Goal: Task Accomplishment & Management: Manage account settings

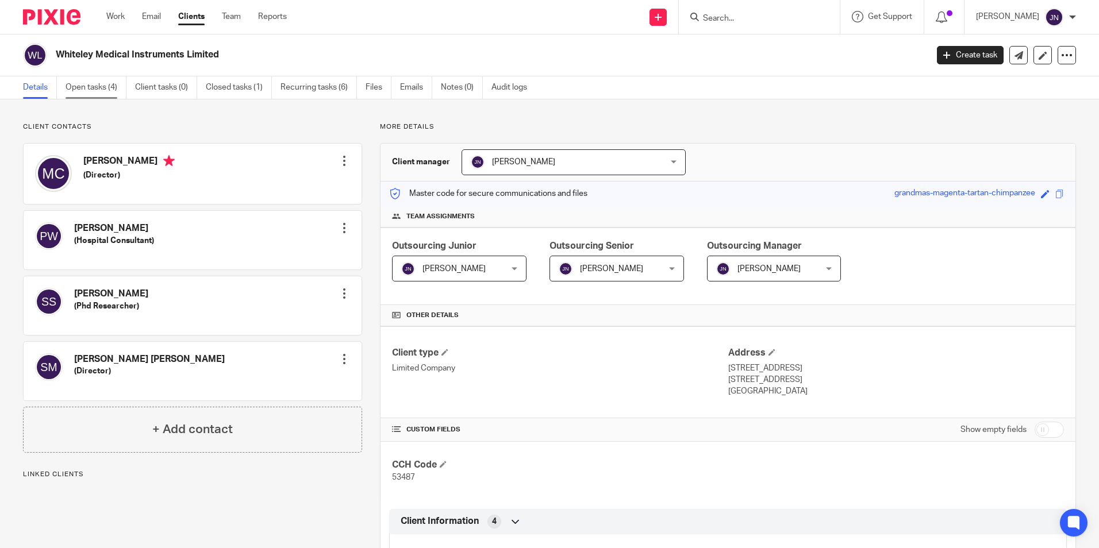
click at [96, 80] on link "Open tasks (4)" at bounding box center [96, 87] width 61 height 22
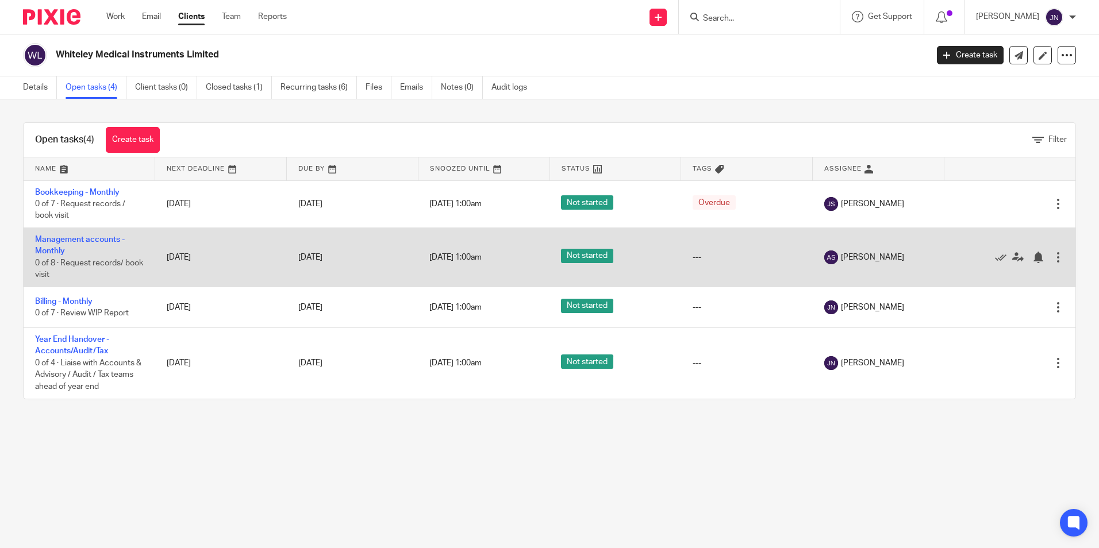
click at [1053, 257] on div at bounding box center [1058, 257] width 11 height 11
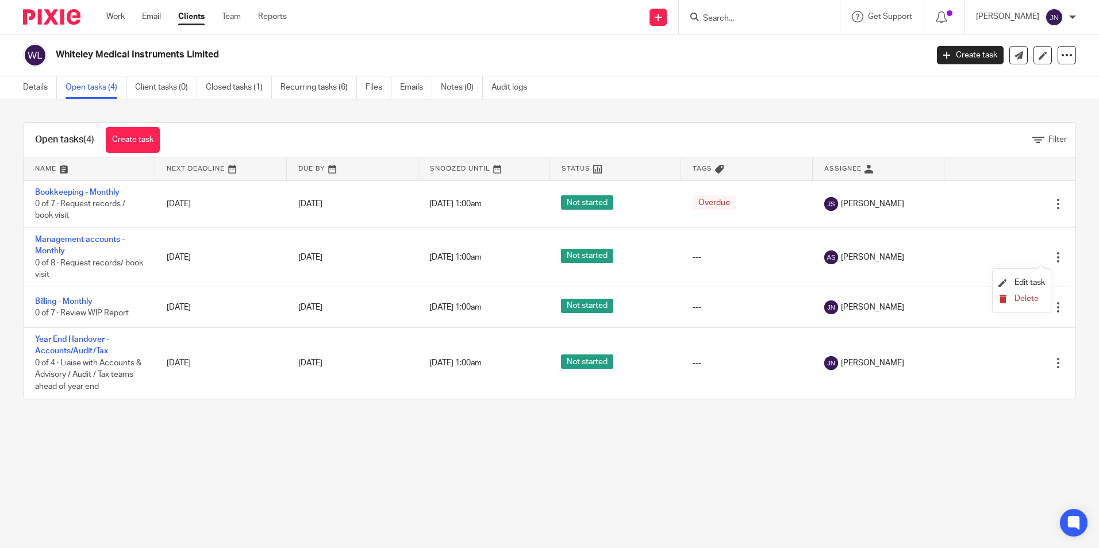
click at [1012, 298] on button "Delete" at bounding box center [1022, 299] width 47 height 9
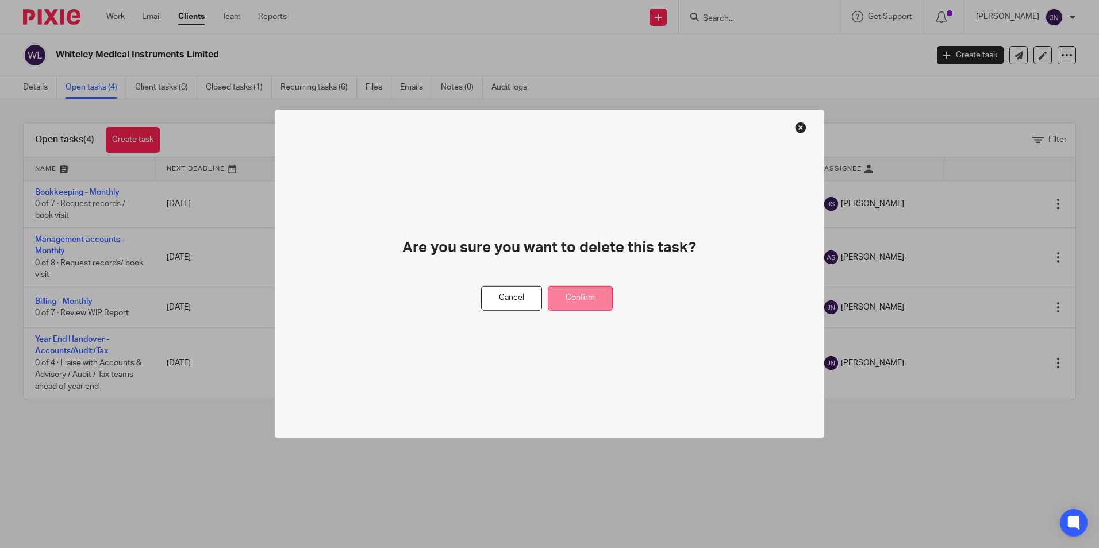
click at [574, 294] on button "Confirm" at bounding box center [580, 298] width 65 height 25
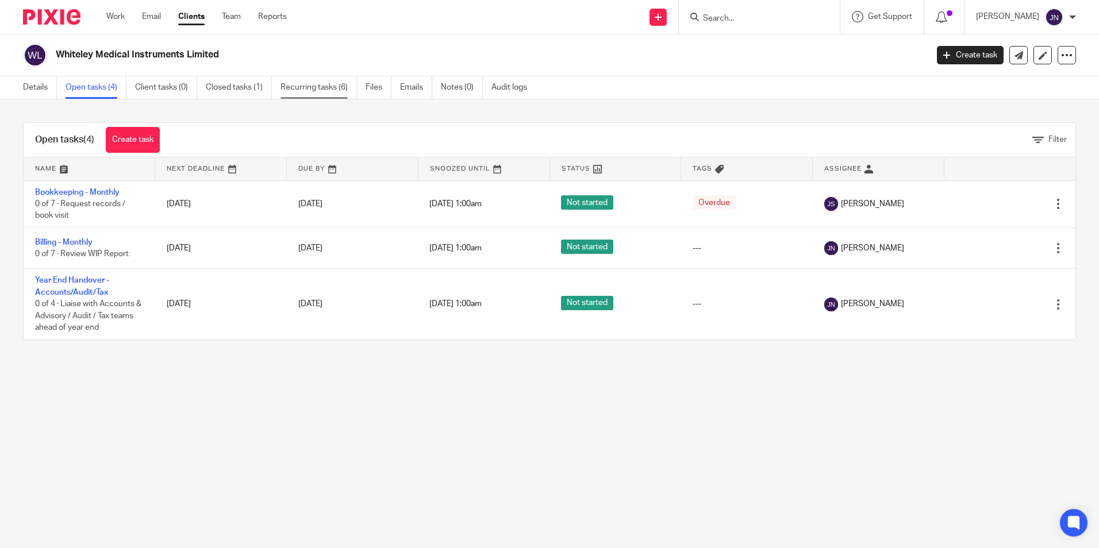
click at [302, 85] on link "Recurring tasks (6)" at bounding box center [319, 87] width 76 height 22
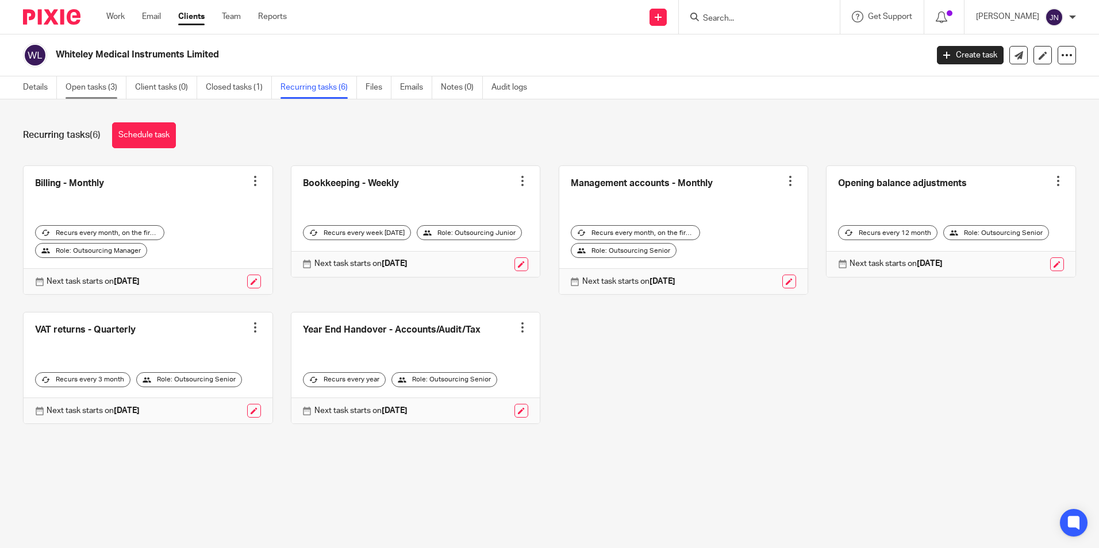
click at [93, 93] on link "Open tasks (3)" at bounding box center [96, 87] width 61 height 22
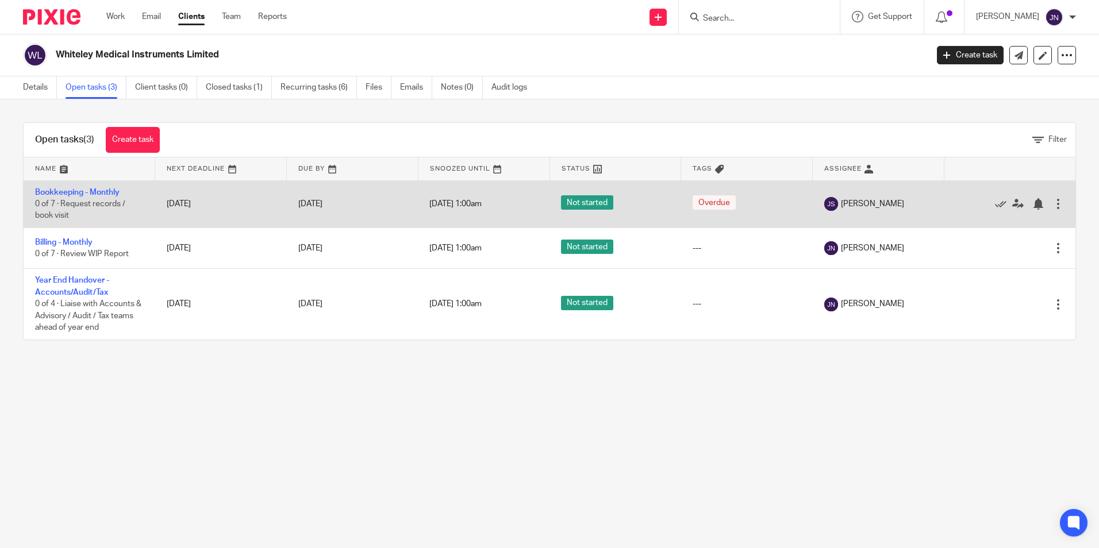
click at [1053, 209] on div at bounding box center [1058, 203] width 11 height 11
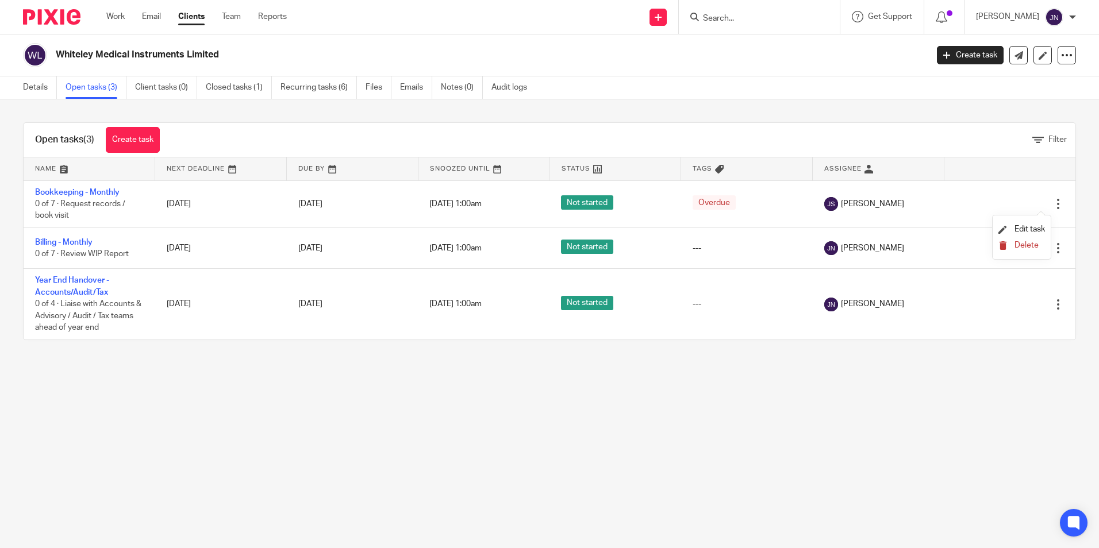
click at [1012, 245] on button "Delete" at bounding box center [1022, 245] width 47 height 9
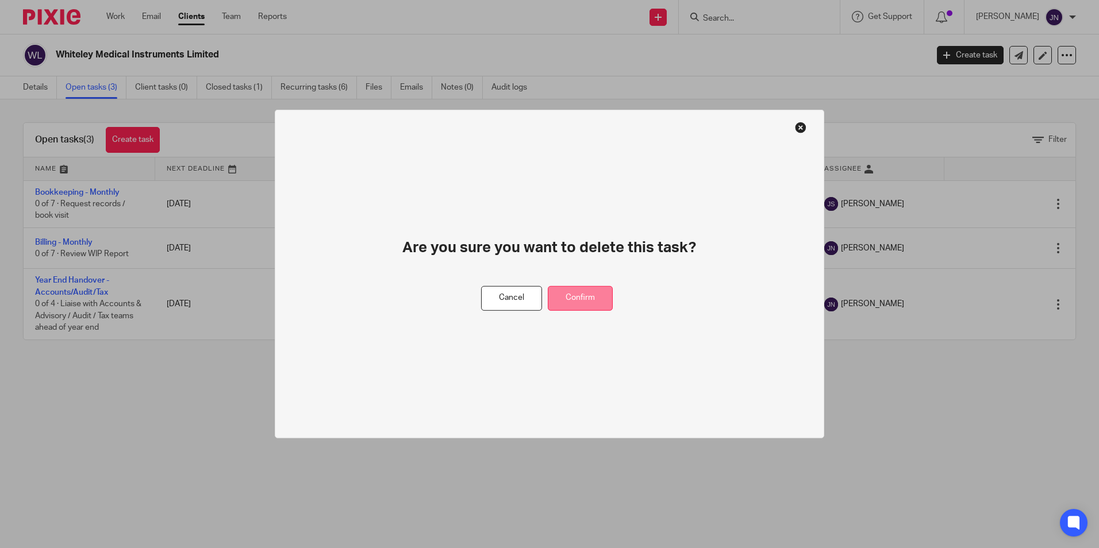
click at [578, 295] on button "Confirm" at bounding box center [580, 298] width 65 height 25
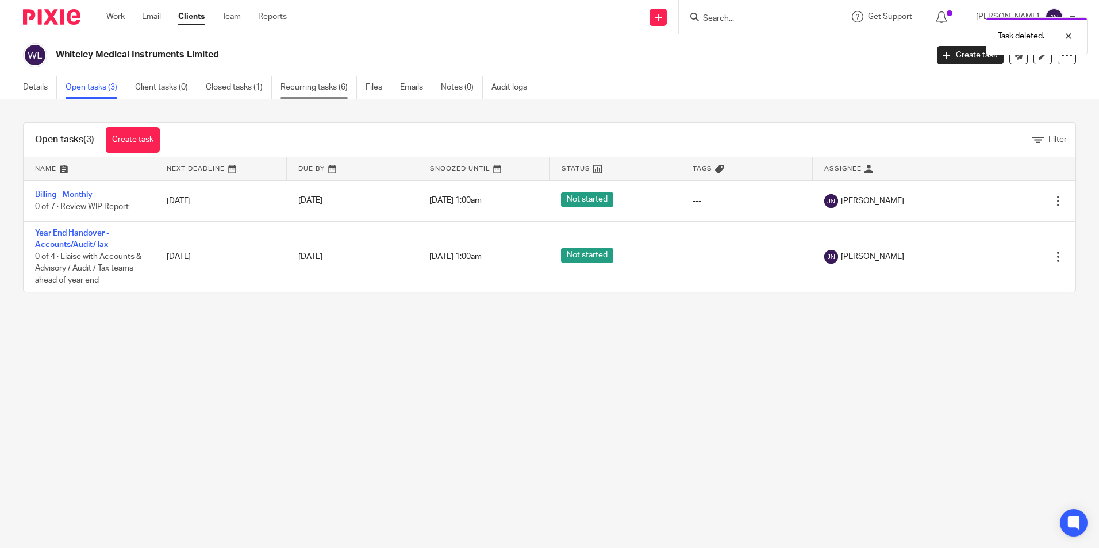
click at [311, 82] on link "Recurring tasks (6)" at bounding box center [319, 87] width 76 height 22
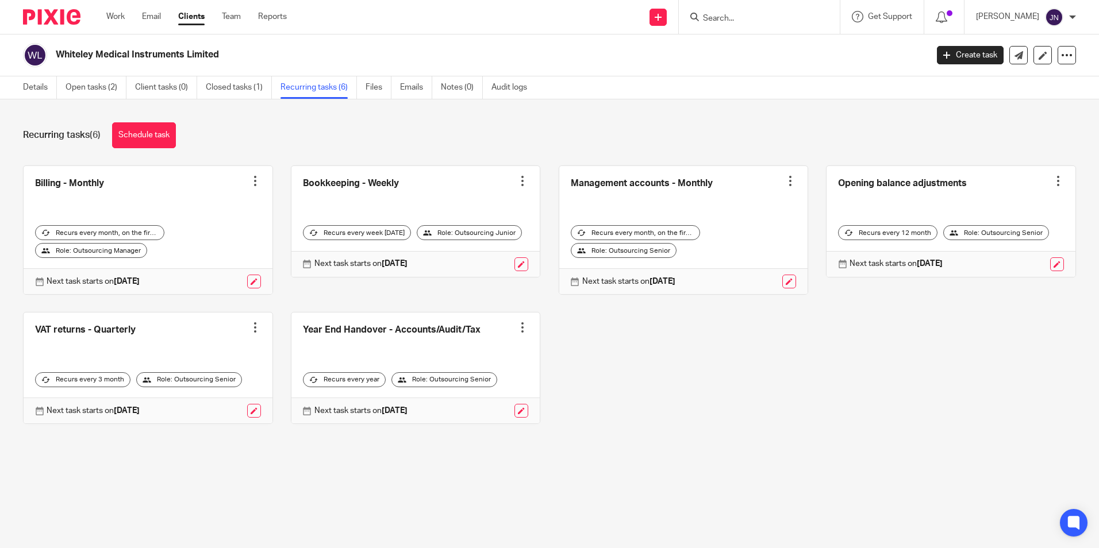
click at [785, 182] on div at bounding box center [790, 180] width 11 height 11
click at [737, 254] on span "Cancel schedule" at bounding box center [735, 254] width 60 height 8
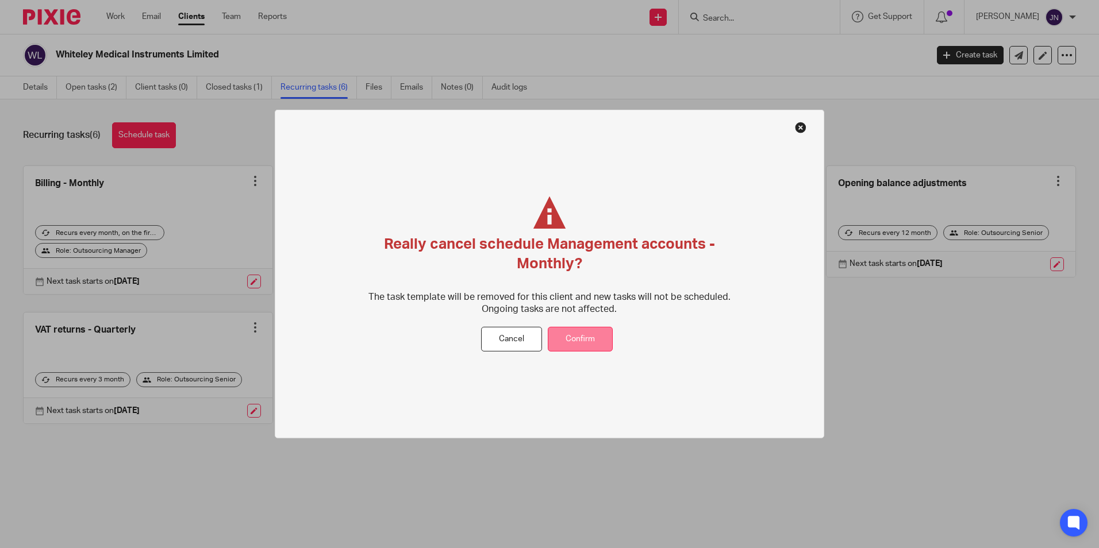
click at [582, 336] on button "Confirm" at bounding box center [580, 339] width 65 height 25
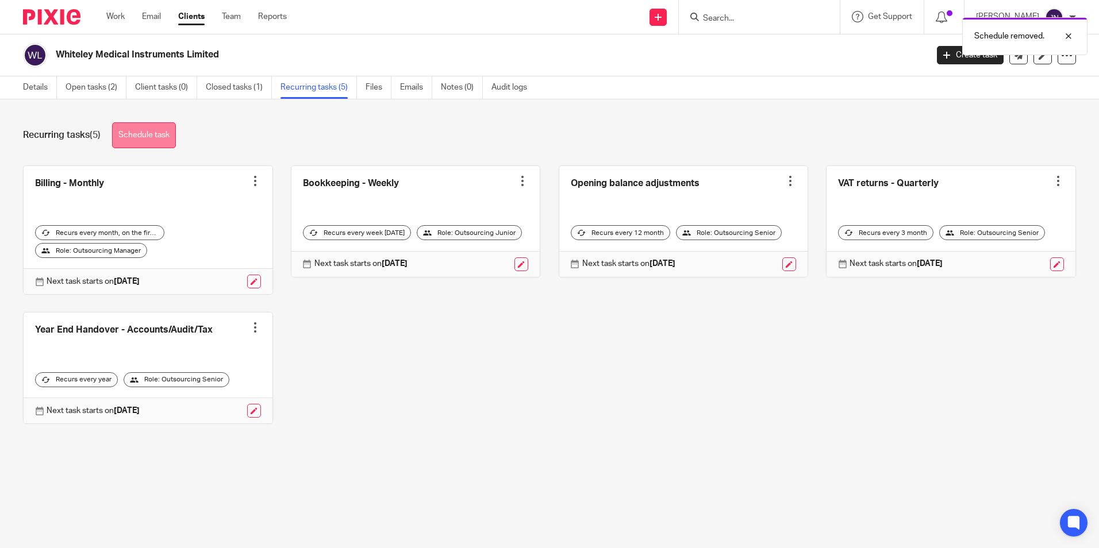
click at [151, 136] on link "Schedule task" at bounding box center [144, 135] width 64 height 26
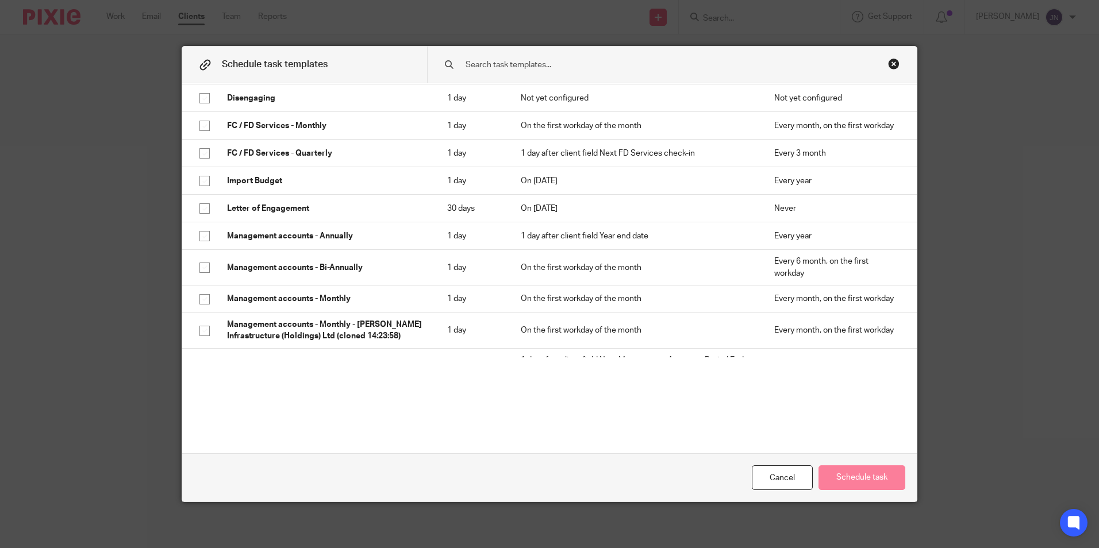
scroll to position [460, 0]
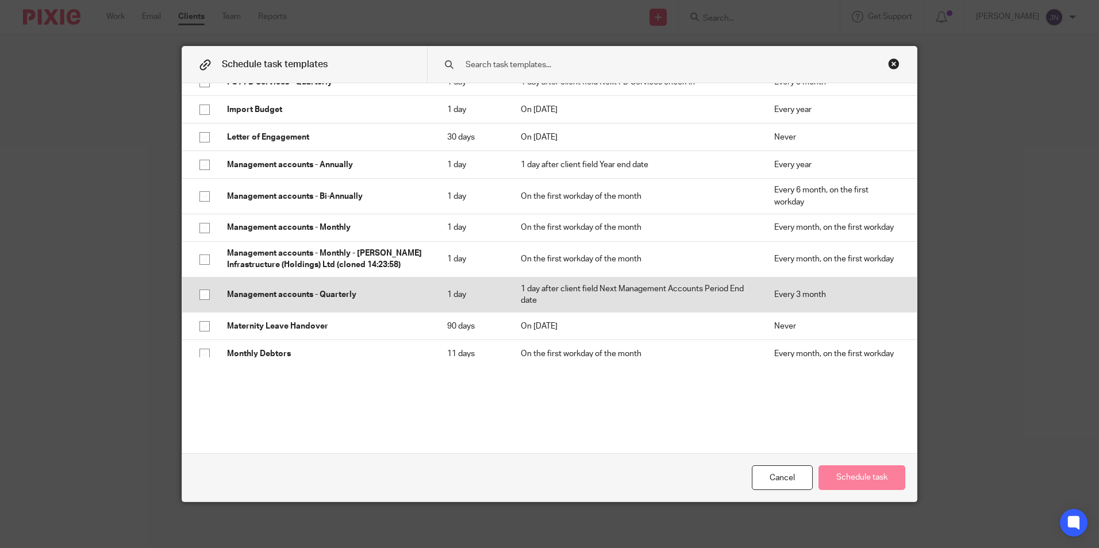
click at [202, 295] on input "checkbox" at bounding box center [205, 295] width 22 height 22
checkbox input "true"
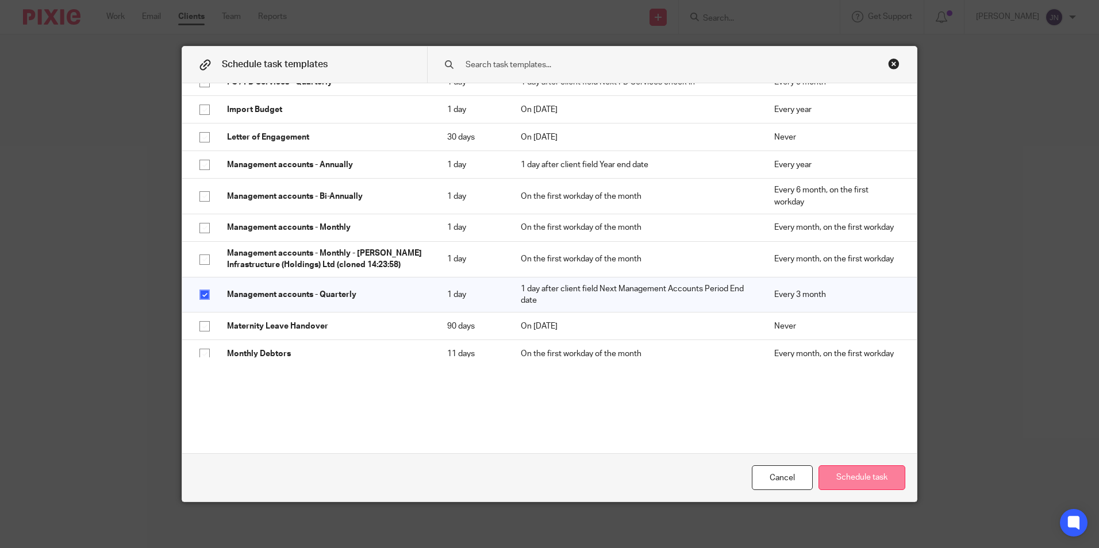
click at [862, 468] on button "Schedule task" at bounding box center [862, 478] width 87 height 25
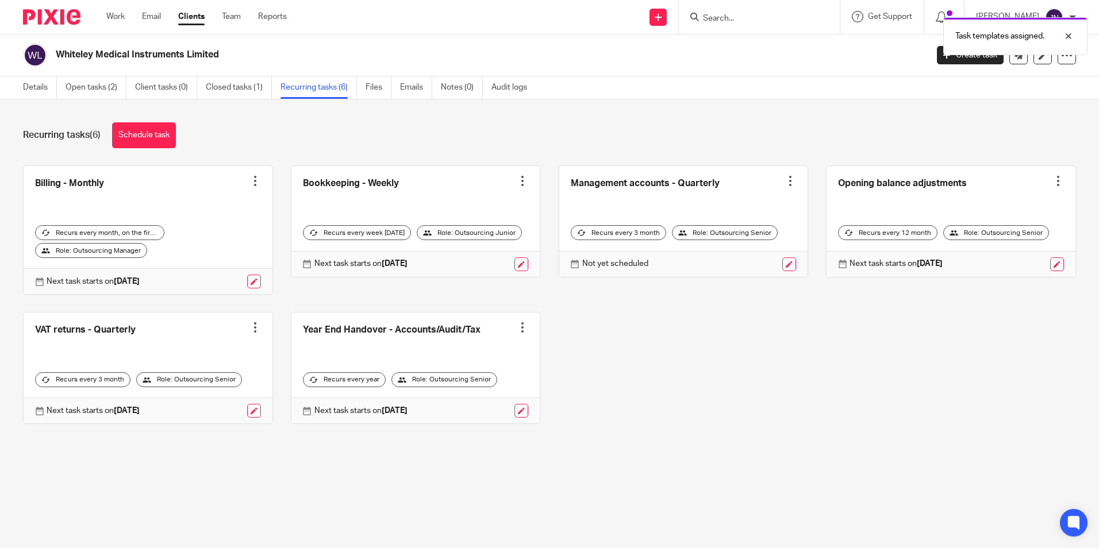
click at [767, 263] on div at bounding box center [722, 265] width 148 height 14
click at [782, 268] on link at bounding box center [789, 265] width 14 height 14
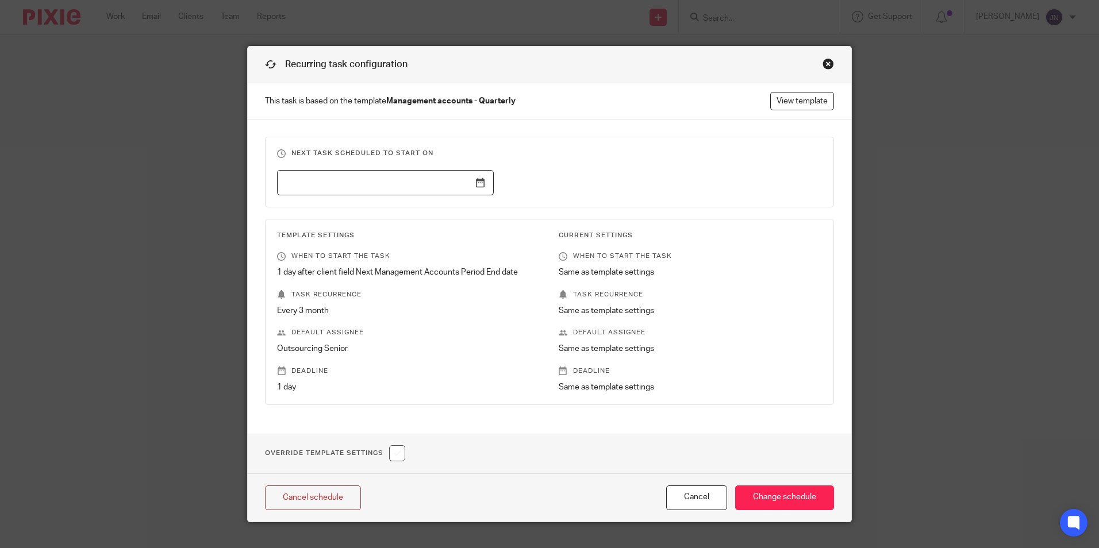
click at [470, 185] on input "text" at bounding box center [385, 183] width 217 height 26
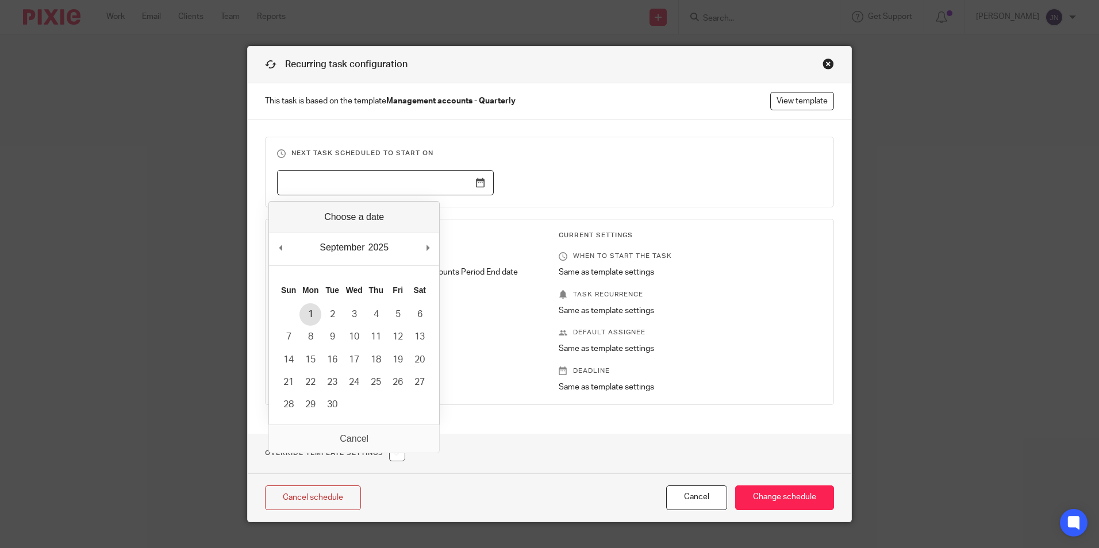
type input "2025-09-01"
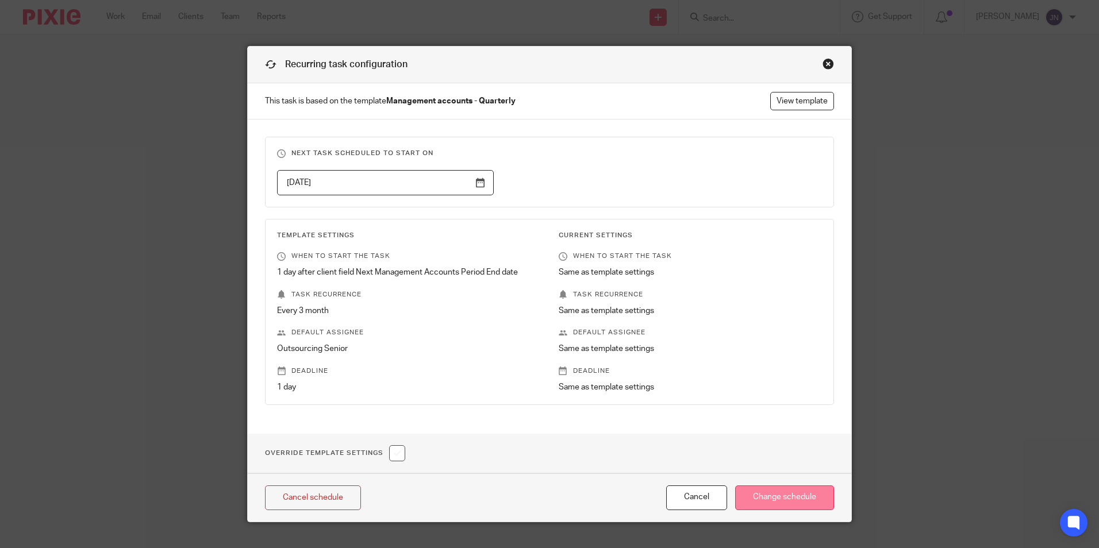
click at [784, 496] on input "Change schedule" at bounding box center [784, 498] width 99 height 25
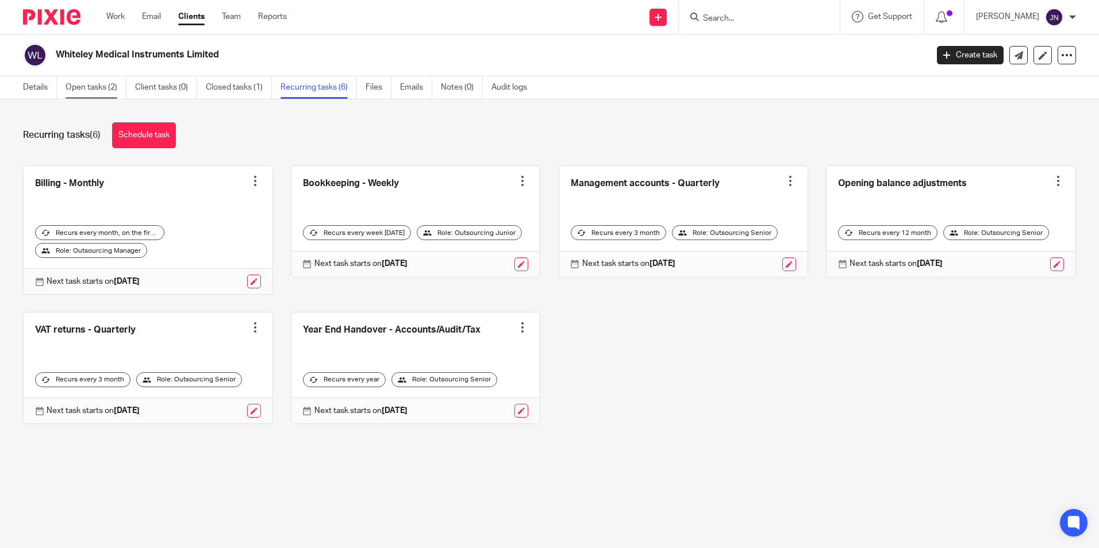
click at [104, 83] on link "Open tasks (2)" at bounding box center [96, 87] width 61 height 22
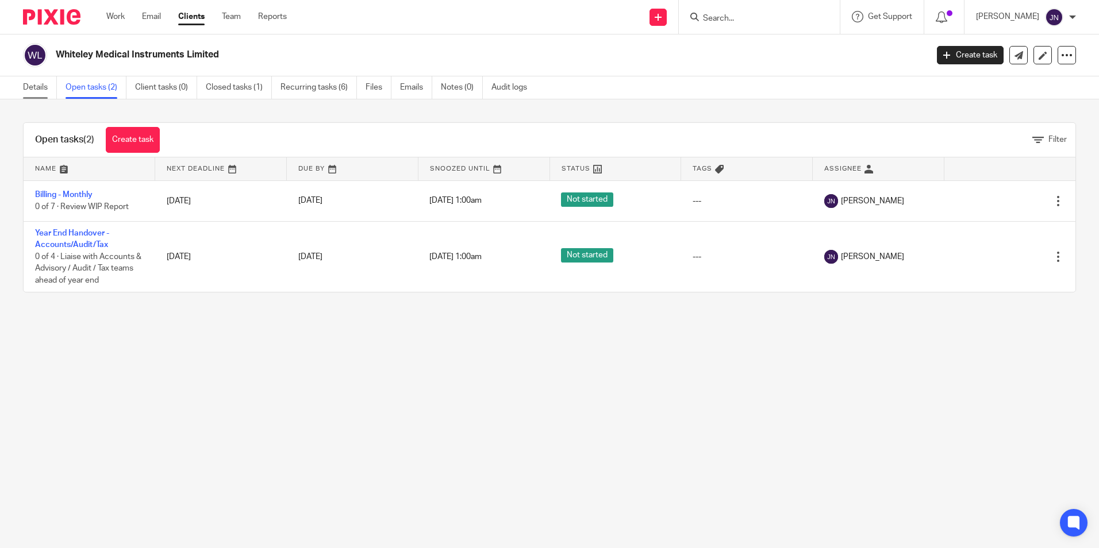
click at [40, 88] on link "Details" at bounding box center [40, 87] width 34 height 22
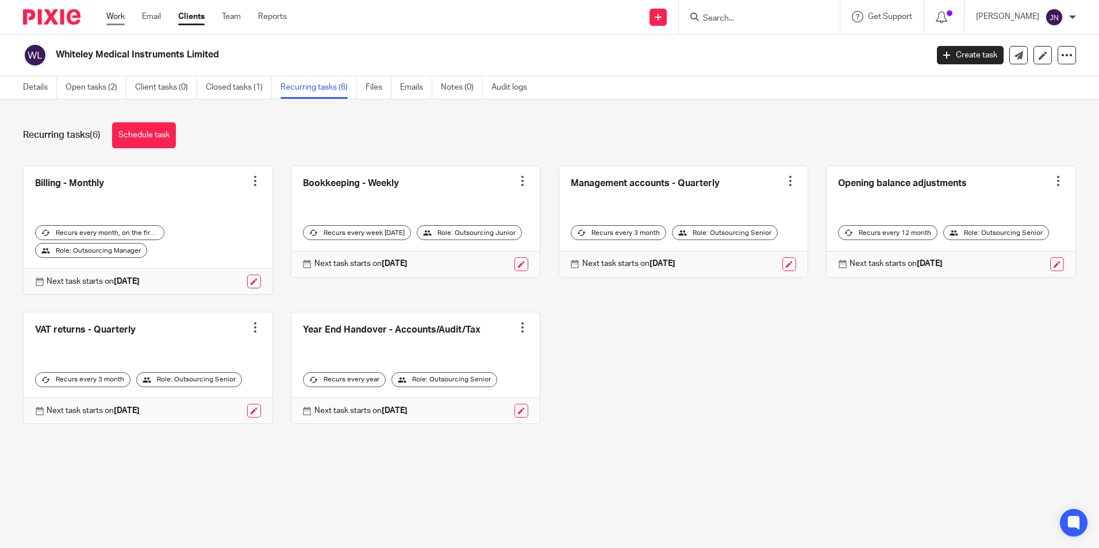
click at [122, 22] on link "Work" at bounding box center [115, 16] width 18 height 11
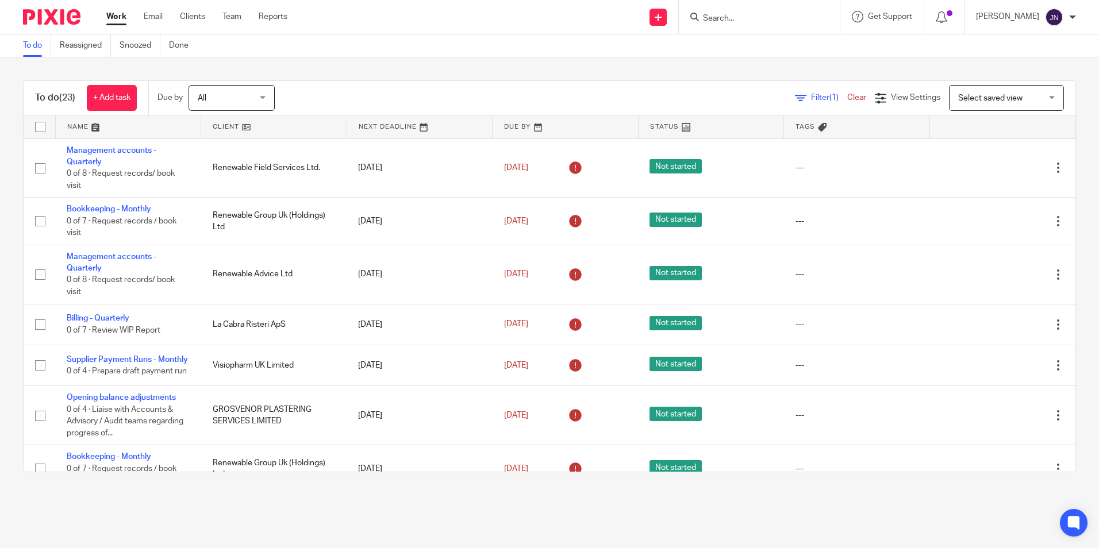
click at [95, 129] on link at bounding box center [128, 127] width 145 height 23
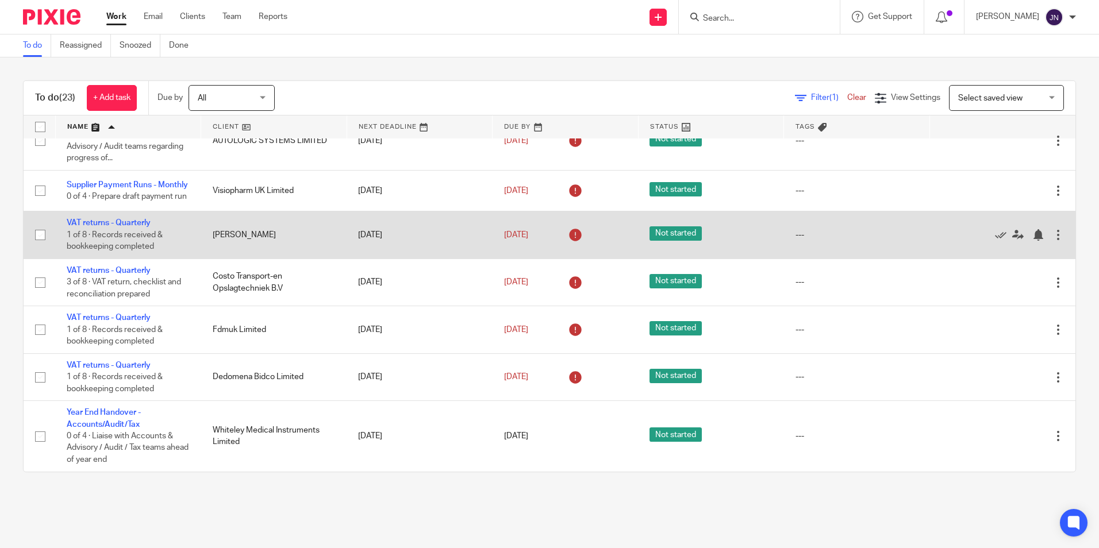
scroll to position [805, 0]
